Goal: Find specific page/section: Find specific page/section

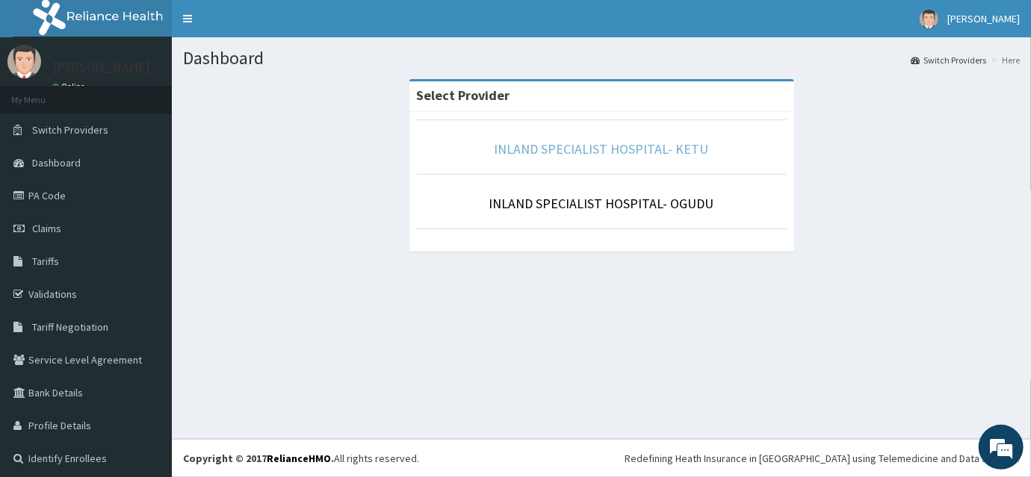
click at [649, 146] on link "INLAND SPECIALIST HOSPITAL- KETU" at bounding box center [601, 148] width 214 height 17
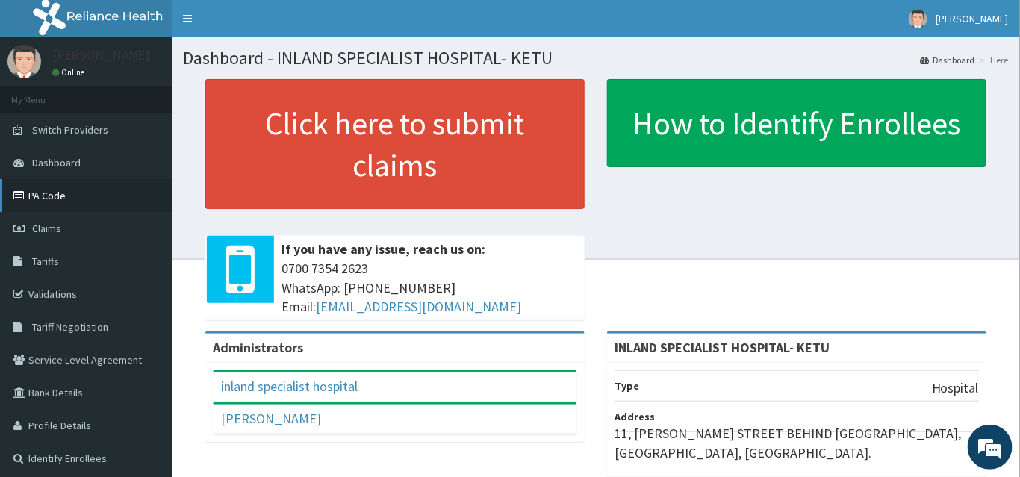
click at [46, 196] on link "PA Code" at bounding box center [86, 195] width 172 height 33
